Goal: Information Seeking & Learning: Learn about a topic

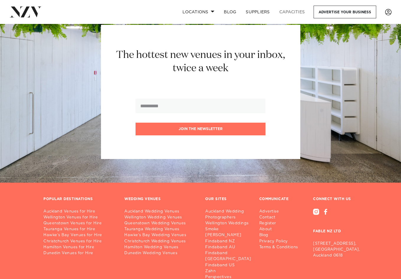
scroll to position [2716, 0]
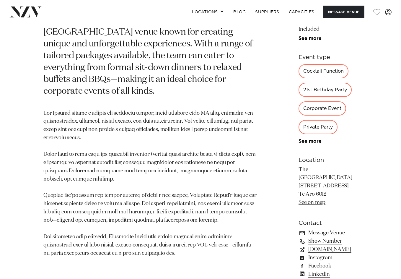
scroll to position [295, 0]
drag, startPoint x: 263, startPoint y: 135, endPoint x: 299, endPoint y: 161, distance: 44.6
click at [299, 161] on section "Location The [GEOGRAPHIC_DATA] [STREET_ADDRESS] Te Aro 6012 See on map" at bounding box center [327, 180] width 59 height 51
click at [299, 165] on p "The [GEOGRAPHIC_DATA] [STREET_ADDRESS] Te Aro 6012 See on map" at bounding box center [327, 185] width 59 height 41
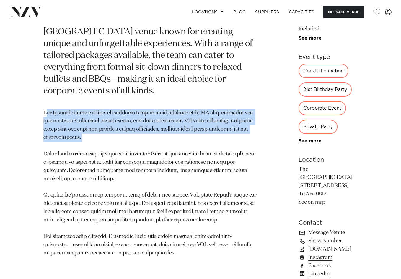
drag, startPoint x: 48, startPoint y: 129, endPoint x: 176, endPoint y: 155, distance: 130.3
click at [176, 155] on p at bounding box center [149, 183] width 213 height 148
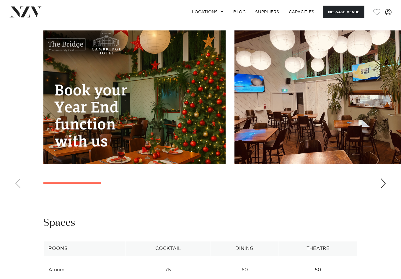
scroll to position [738, 0]
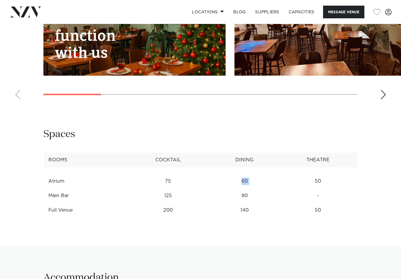
drag, startPoint x: 314, startPoint y: 133, endPoint x: 243, endPoint y: 131, distance: 71.8
click at [243, 174] on tr "Atrium 75 60 50" at bounding box center [201, 181] width 314 height 14
click at [243, 174] on td "60" at bounding box center [245, 181] width 68 height 14
drag, startPoint x: 48, startPoint y: 133, endPoint x: 325, endPoint y: 132, distance: 277.5
click at [325, 174] on tr "Atrium 75 60 50" at bounding box center [201, 181] width 314 height 14
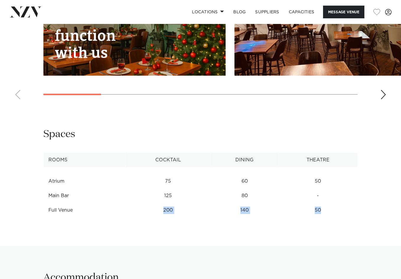
drag, startPoint x: 48, startPoint y: 160, endPoint x: 336, endPoint y: 157, distance: 287.5
click at [336, 203] on tr "Full Venue 200 140 50" at bounding box center [201, 210] width 314 height 14
click at [336, 203] on td "50" at bounding box center [317, 210] width 79 height 14
drag, startPoint x: 51, startPoint y: 133, endPoint x: 132, endPoint y: 132, distance: 80.9
click at [132, 174] on tr "Atrium 75 60 50" at bounding box center [201, 181] width 314 height 14
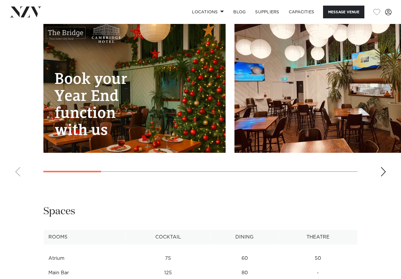
scroll to position [590, 0]
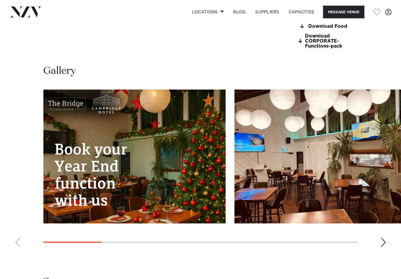
click at [382, 237] on div "Next slide" at bounding box center [383, 241] width 6 height 9
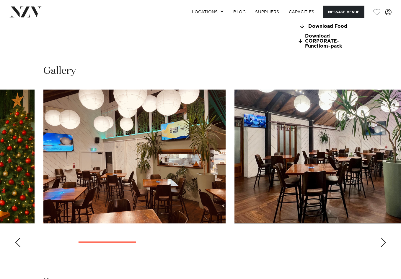
click at [15, 237] on div "Previous slide" at bounding box center [18, 241] width 6 height 9
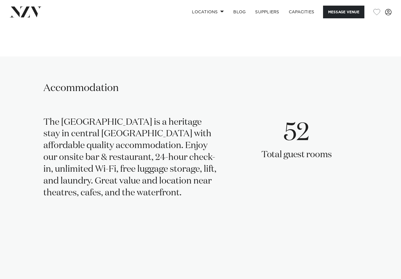
scroll to position [945, 0]
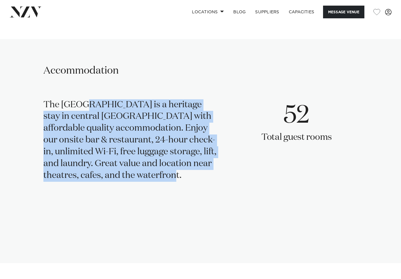
drag, startPoint x: 53, startPoint y: 58, endPoint x: 146, endPoint y: 123, distance: 114.2
click at [146, 123] on div "The Cambridge Hotel is a heritage stay in central Wellington with affordable qu…" at bounding box center [131, 140] width 176 height 82
click at [176, 105] on div "The Cambridge Hotel is a heritage stay in central Wellington with affordable qu…" at bounding box center [131, 140] width 176 height 82
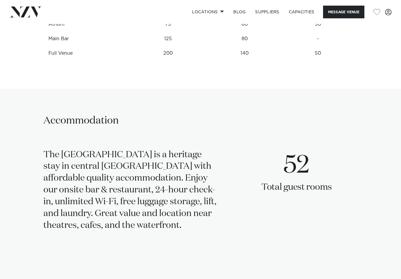
scroll to position [885, 0]
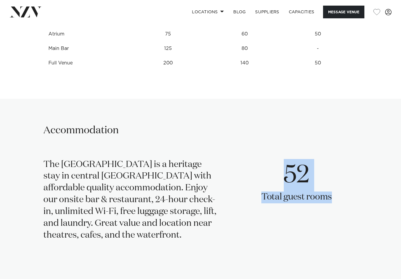
click at [352, 159] on div "The Cambridge Hotel is a heritage stay in central Wellington with affordable qu…" at bounding box center [200, 200] width 314 height 82
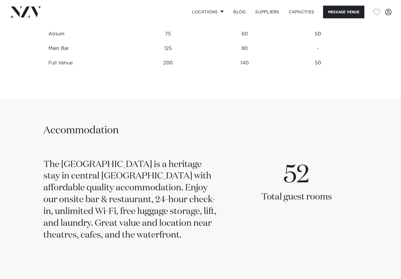
click at [352, 159] on div "52 Total guest rooms" at bounding box center [309, 200] width 96 height 82
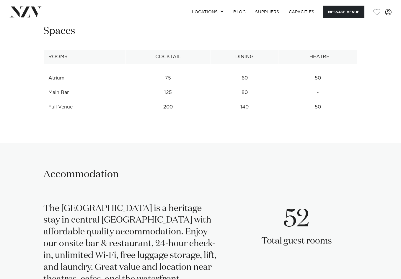
scroll to position [767, 0]
